Goal: Task Accomplishment & Management: Use online tool/utility

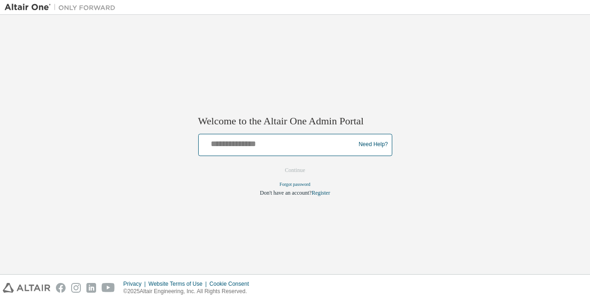
click at [315, 145] on input "text" at bounding box center [278, 142] width 152 height 13
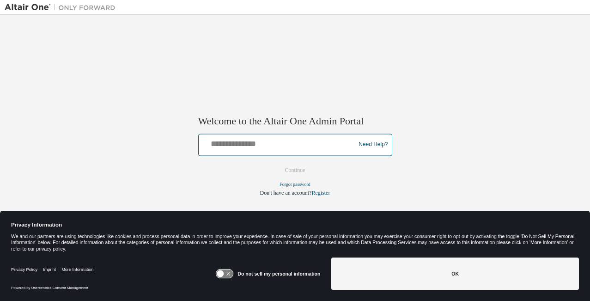
type input "**********"
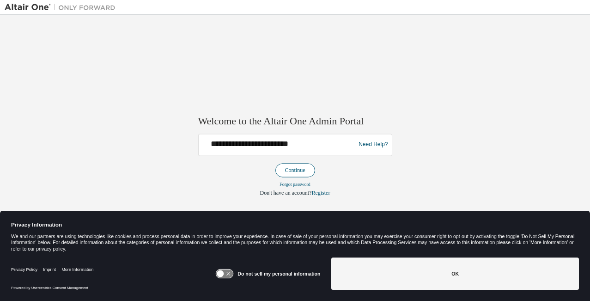
click at [306, 169] on button "Continue" at bounding box center [295, 170] width 40 height 14
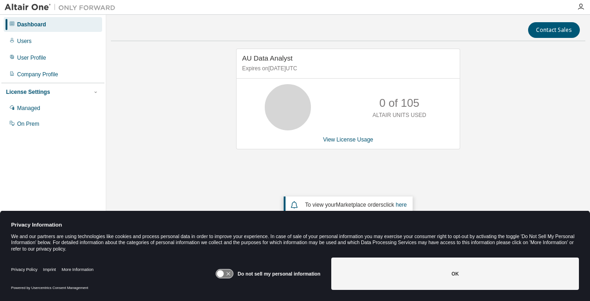
click at [185, 96] on div "AU Data Analyst Expires on [DATE] UTC 0 of 105 ALTAIR UNITS USED View License U…" at bounding box center [348, 145] width 474 height 195
click at [42, 45] on div "Users" at bounding box center [53, 41] width 98 height 15
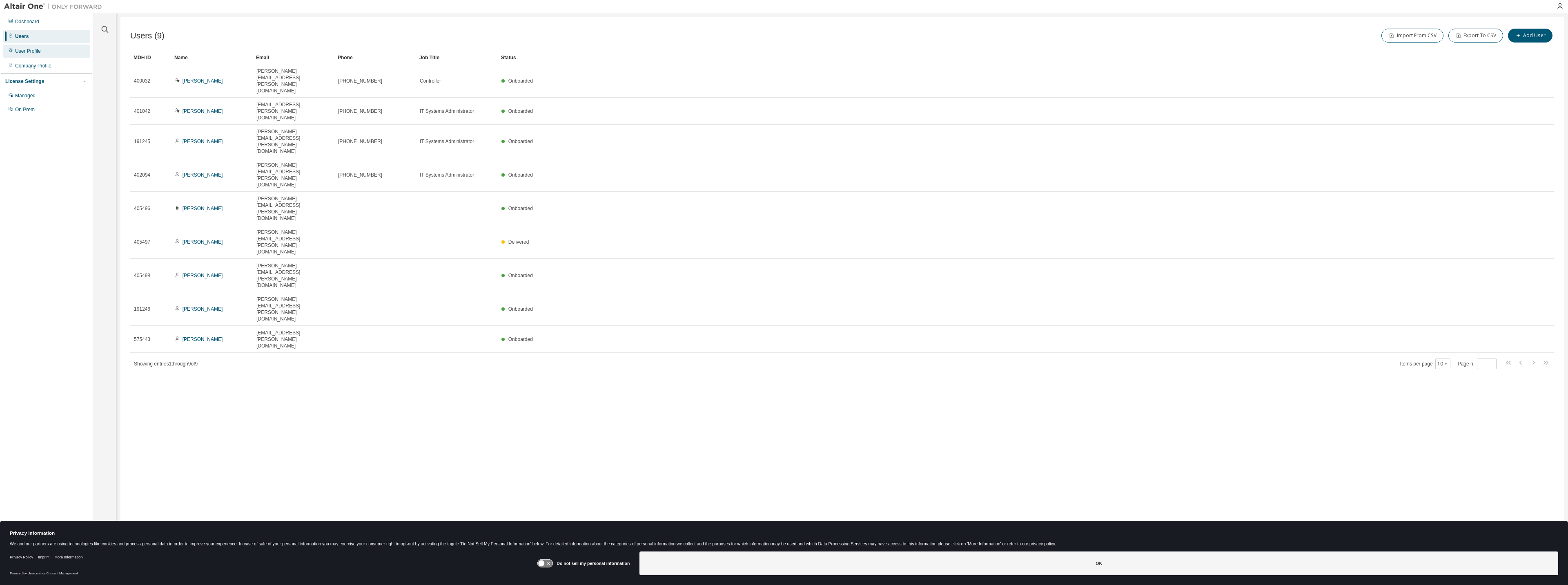
click at [45, 50] on div "User Profile" at bounding box center [47, 50] width 87 height 13
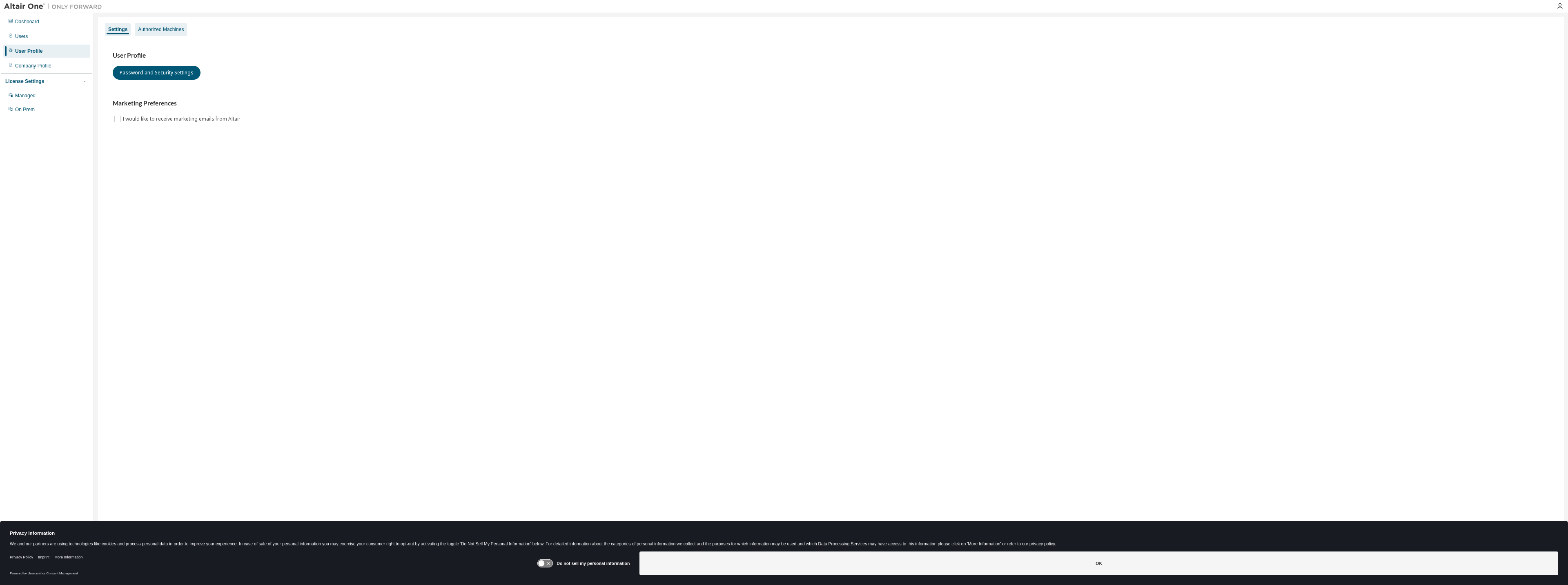
click at [137, 30] on div "Authorized Machines" at bounding box center [160, 29] width 52 height 13
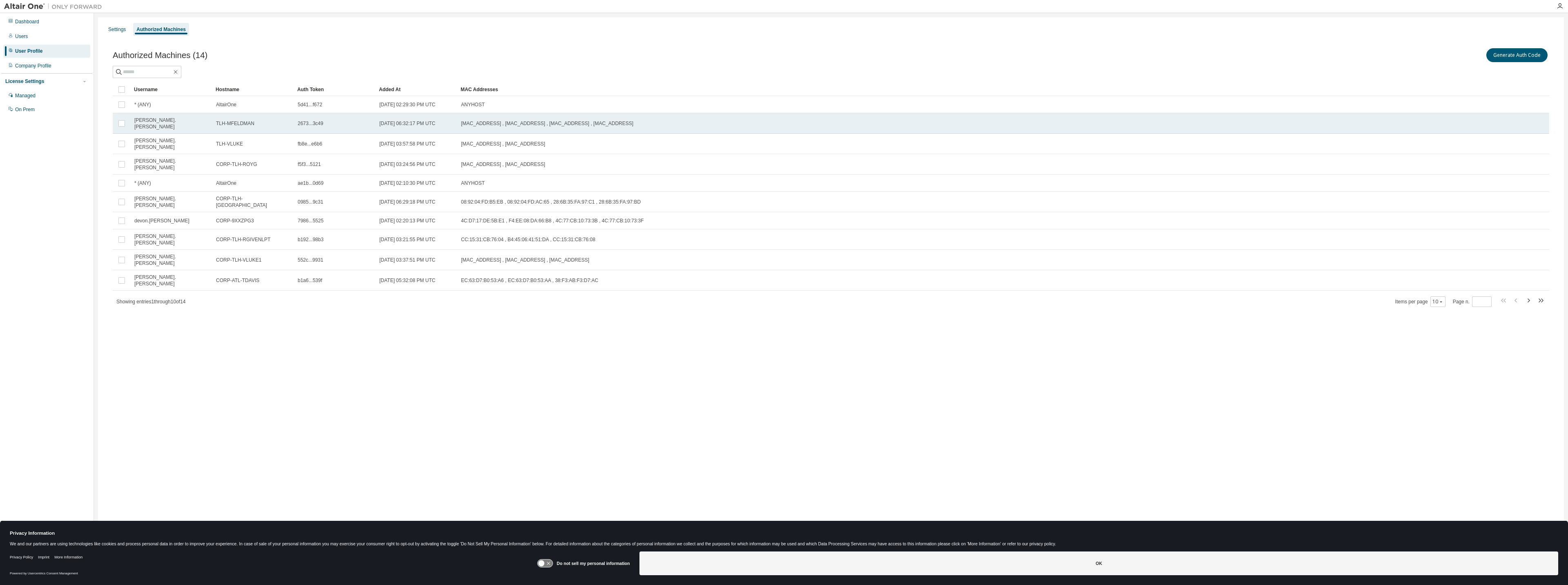
click at [149, 123] on span "[PERSON_NAME].[PERSON_NAME]" at bounding box center [172, 123] width 74 height 13
click at [352, 127] on td "2673...3c49" at bounding box center [335, 123] width 81 height 20
click at [380, 118] on td "[DATE] 06:32:17 PM UTC" at bounding box center [417, 123] width 81 height 20
click at [241, 123] on span "TLH-MFELDMAN" at bounding box center [234, 123] width 38 height 6
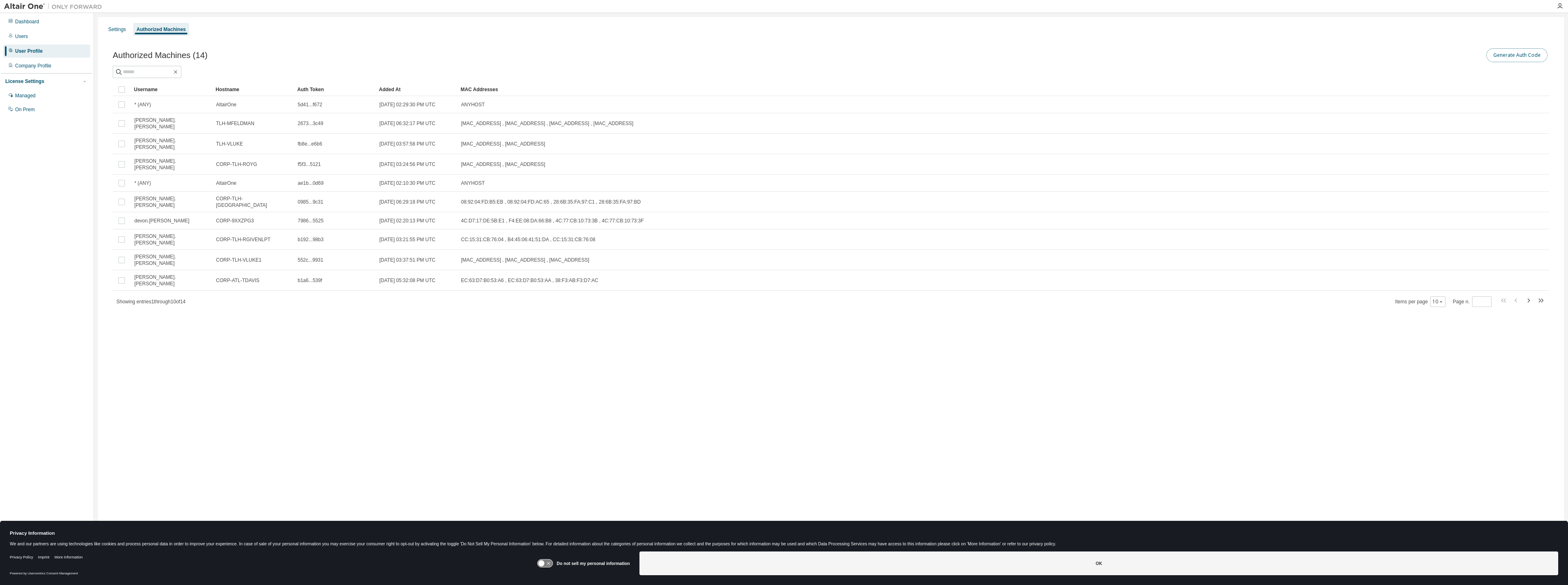
click at [521, 61] on button "Generate Auth Code" at bounding box center [1517, 55] width 61 height 14
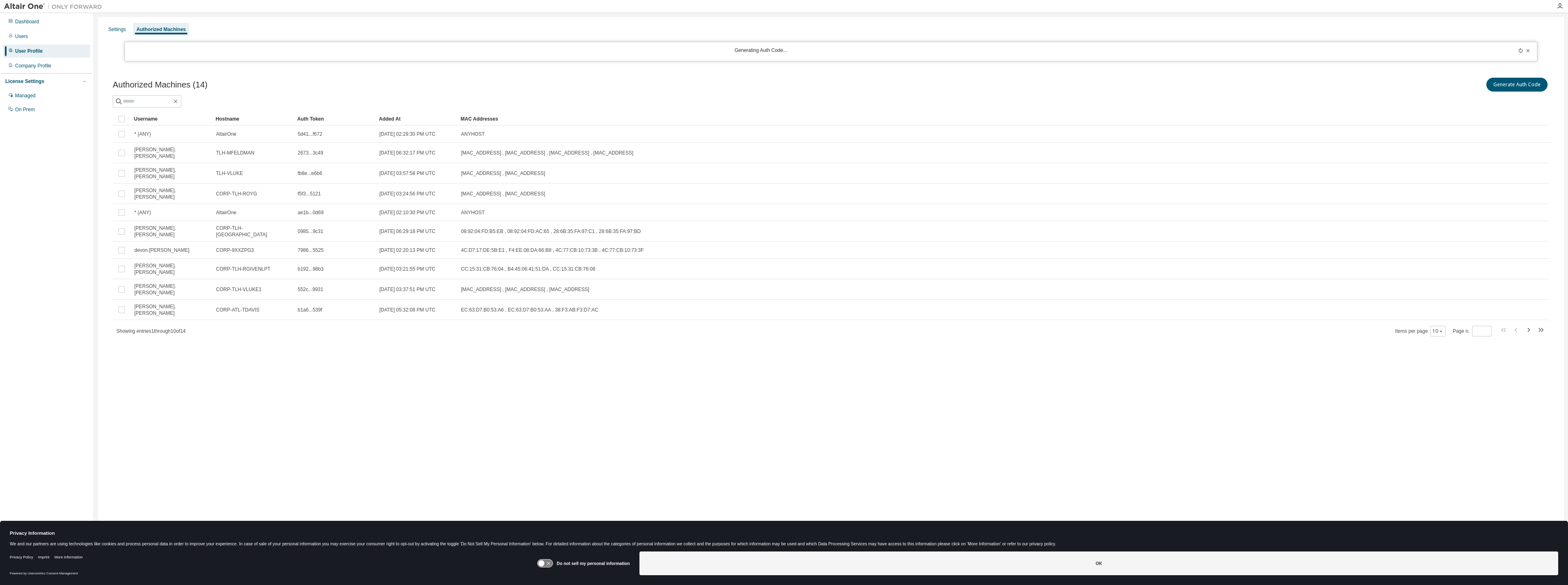
click at [207, 55] on div "Generating Auth Code..." at bounding box center [761, 51] width 1262 height 9
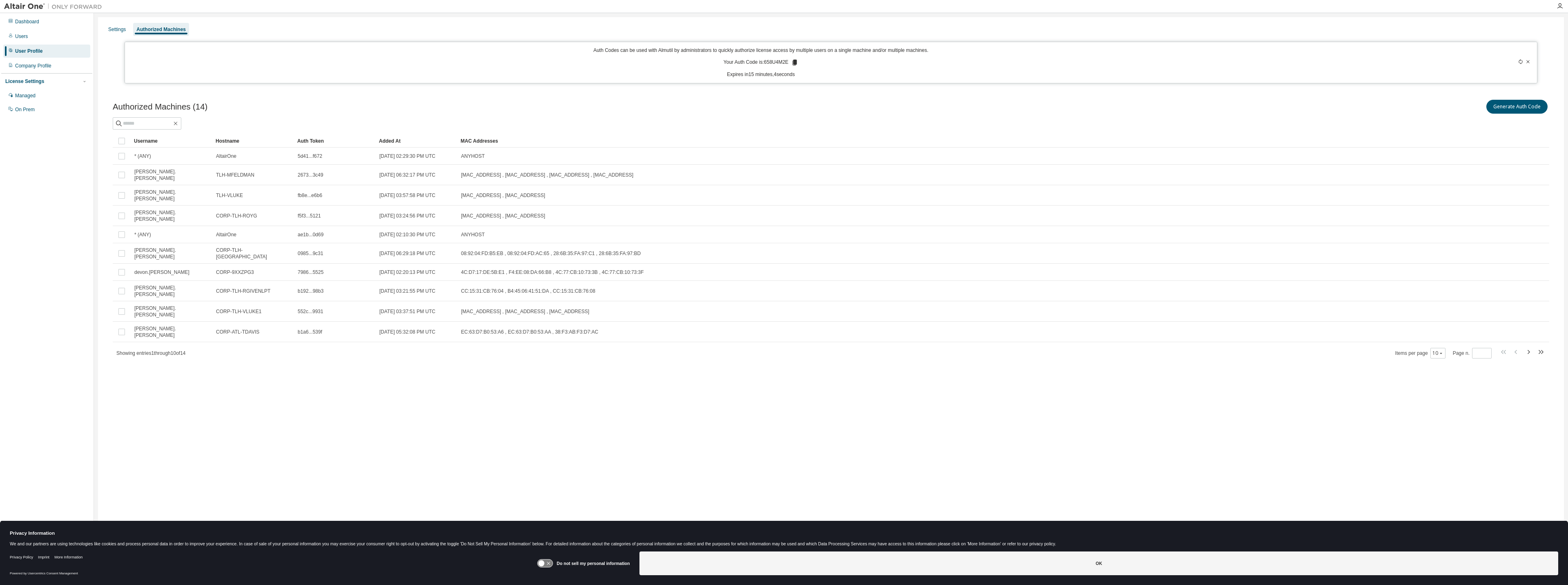
click at [521, 49] on div at bounding box center [1462, 62] width 140 height 31
click at [521, 62] on div "Auth Codes can be used with Almutil by administrators to quickly authorize lice…" at bounding box center [761, 62] width 1262 height 31
click at [521, 62] on icon at bounding box center [795, 63] width 7 height 7
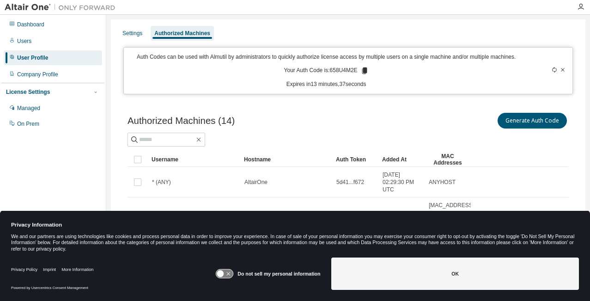
drag, startPoint x: 299, startPoint y: 121, endPoint x: 271, endPoint y: 113, distance: 29.4
click at [299, 121] on div "Authorized Machines (14) Generate Auth Code" at bounding box center [347, 120] width 441 height 19
